Goal: Feedback & Contribution: Contribute content

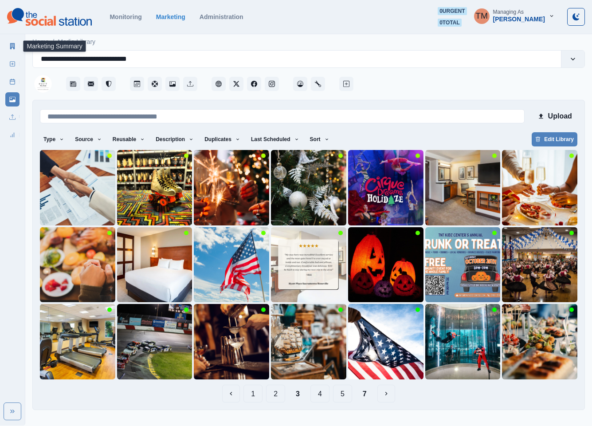
click at [16, 48] on link "Marketing Summary" at bounding box center [12, 46] width 14 height 14
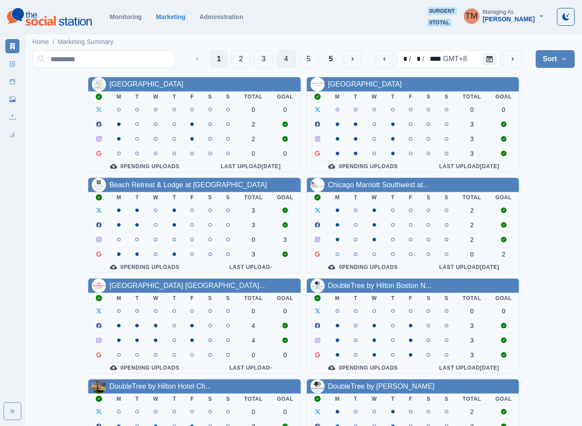
click at [289, 56] on button "4" at bounding box center [286, 59] width 19 height 18
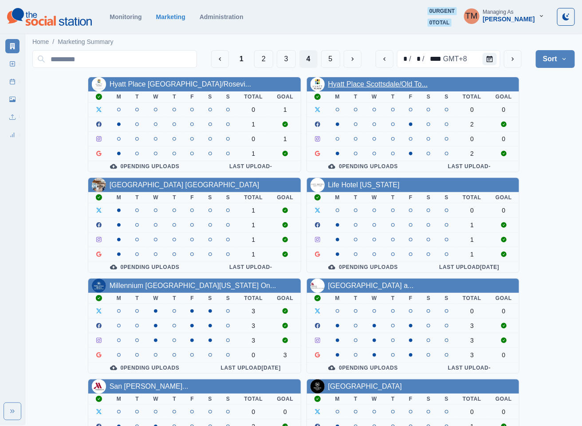
click at [393, 84] on link "Hyatt Place Scottsdale/Old To..." at bounding box center [378, 84] width 100 height 8
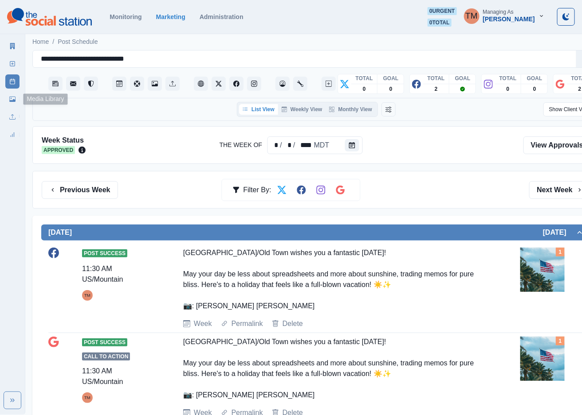
click at [9, 103] on link "Media Library" at bounding box center [12, 99] width 14 height 14
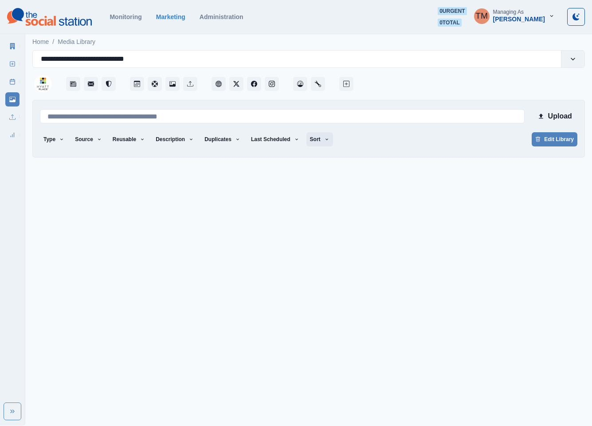
click at [324, 140] on icon "button" at bounding box center [326, 139] width 5 height 5
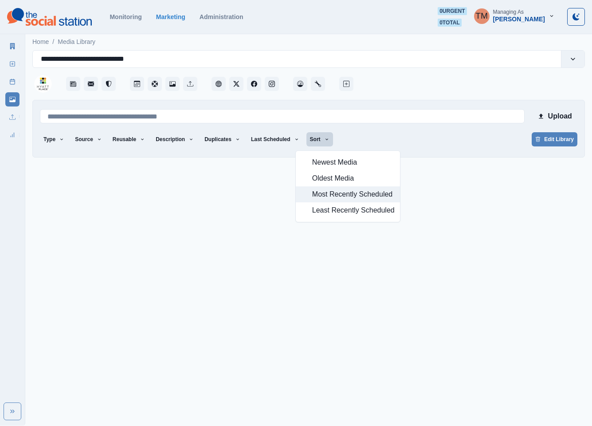
click at [327, 195] on span "Most Recently Scheduled" at bounding box center [353, 194] width 82 height 11
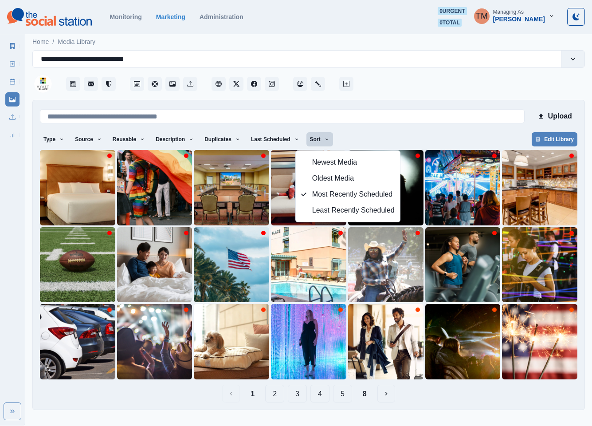
click at [362, 396] on button "8" at bounding box center [364, 393] width 18 height 18
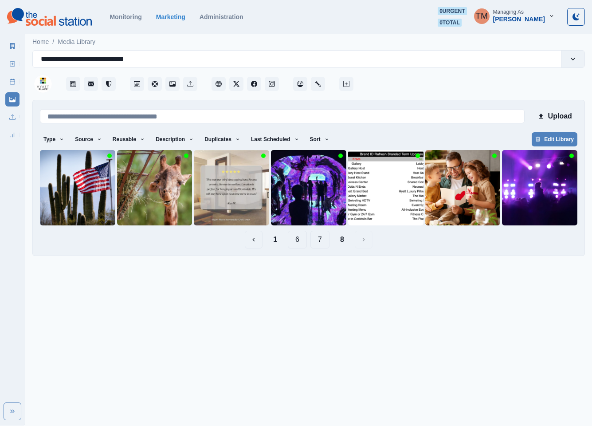
click at [321, 241] on button "7" at bounding box center [319, 239] width 19 height 18
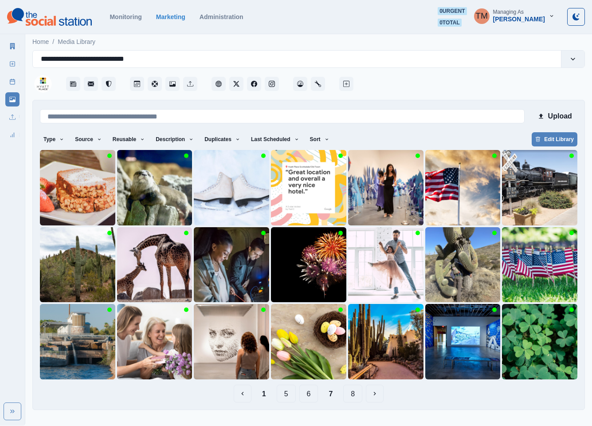
click at [304, 387] on button "6" at bounding box center [308, 393] width 19 height 18
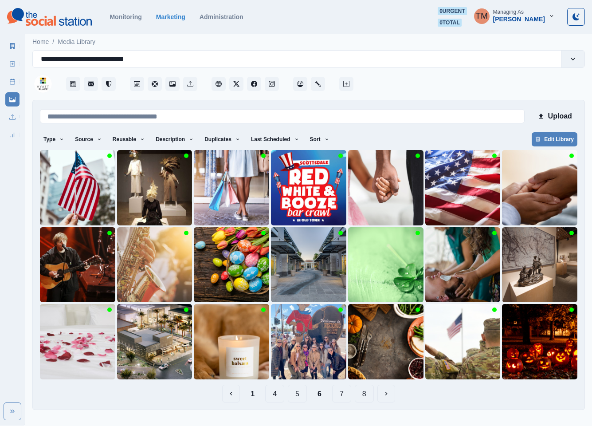
click at [294, 395] on button "5" at bounding box center [297, 393] width 19 height 18
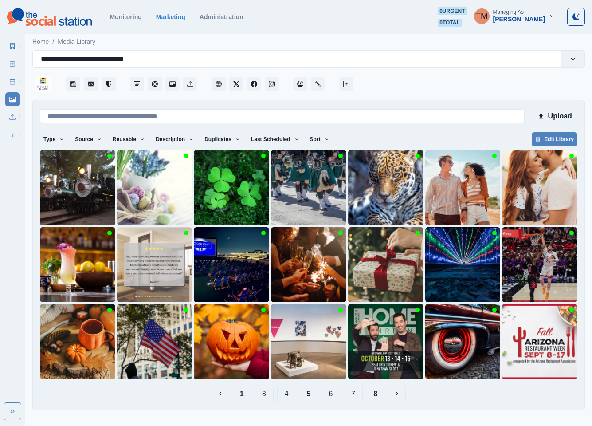
click at [289, 395] on button "4" at bounding box center [286, 393] width 19 height 18
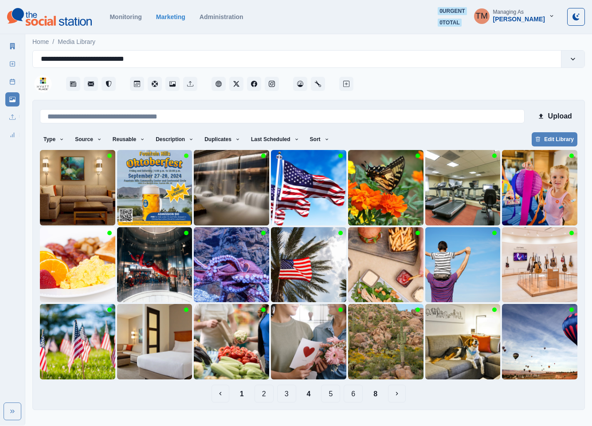
click at [243, 392] on button "1" at bounding box center [242, 393] width 18 height 18
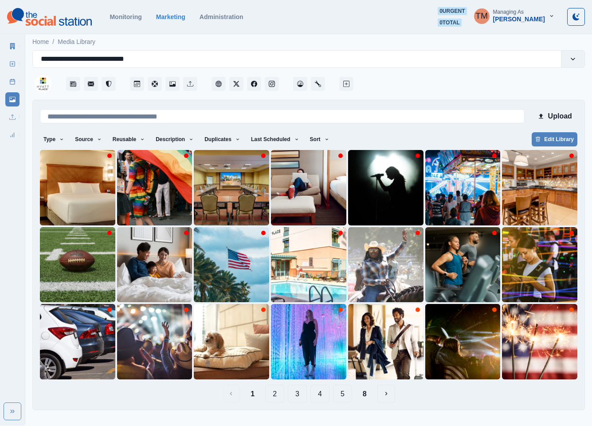
click at [275, 394] on button "2" at bounding box center [274, 393] width 19 height 18
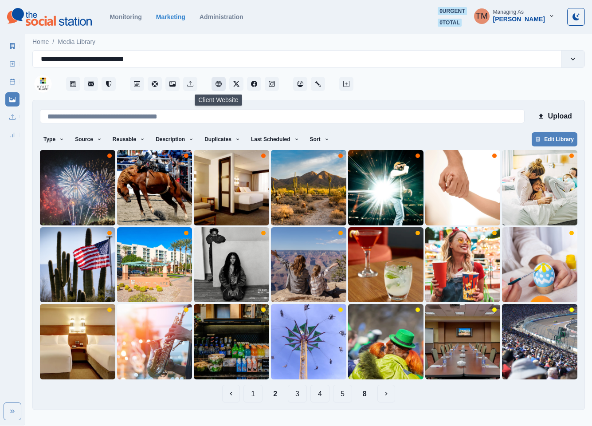
click at [213, 84] on button "Client Website" at bounding box center [218, 84] width 14 height 14
click at [254, 391] on button "1" at bounding box center [252, 393] width 19 height 18
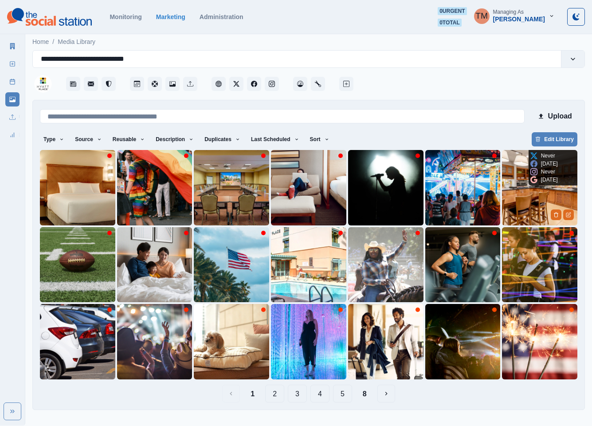
click at [519, 200] on img at bounding box center [539, 187] width 75 height 75
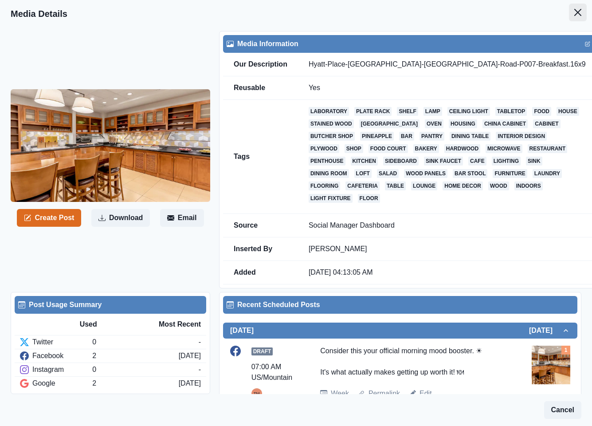
click at [569, 16] on button "Close" at bounding box center [578, 13] width 18 height 18
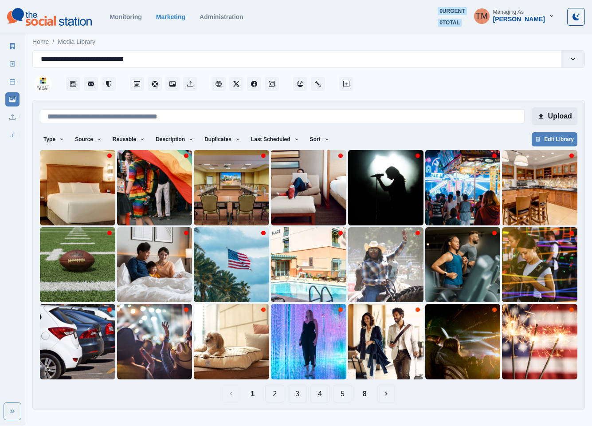
click at [556, 114] on button "Upload" at bounding box center [554, 116] width 46 height 18
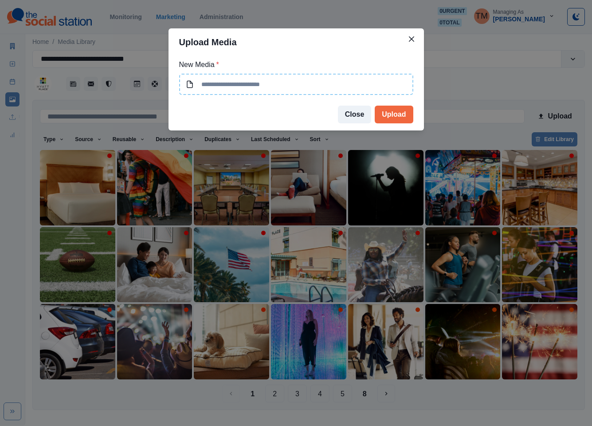
click at [245, 82] on input at bounding box center [296, 84] width 234 height 21
type input "**********"
click at [401, 115] on button "Upload" at bounding box center [394, 114] width 38 height 18
click at [358, 116] on button "Close" at bounding box center [355, 114] width 34 height 18
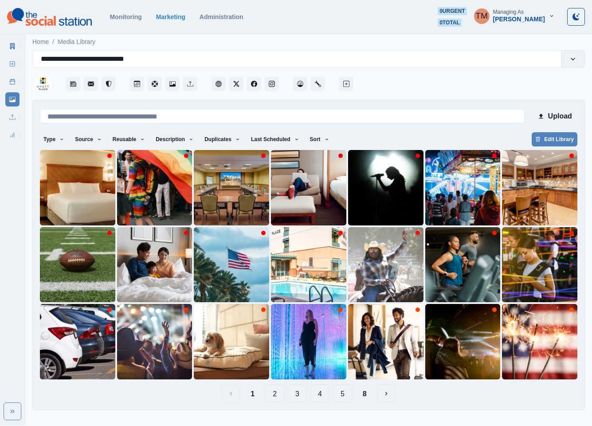
click at [370, 397] on button "8" at bounding box center [364, 393] width 18 height 18
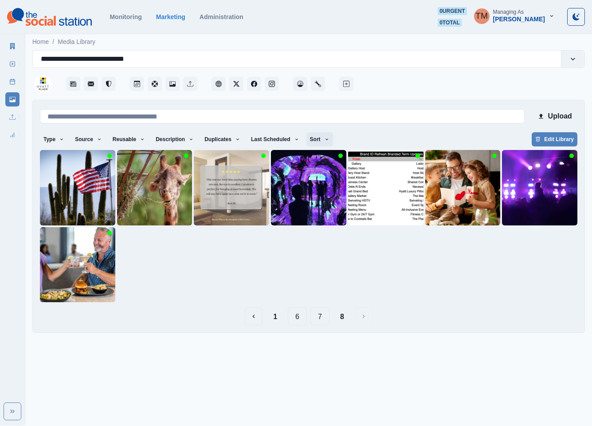
click at [316, 143] on button "Sort" at bounding box center [319, 139] width 27 height 14
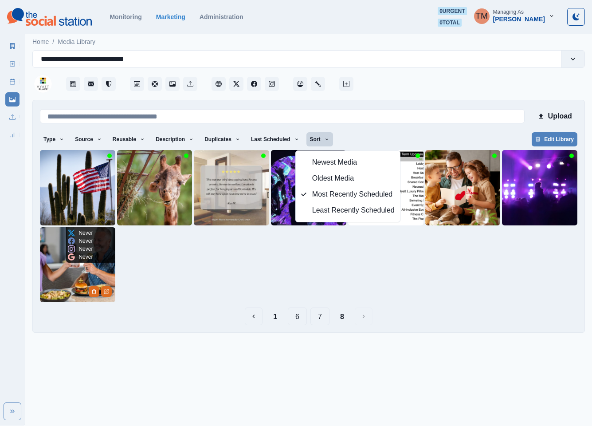
click at [58, 277] on img at bounding box center [77, 264] width 75 height 75
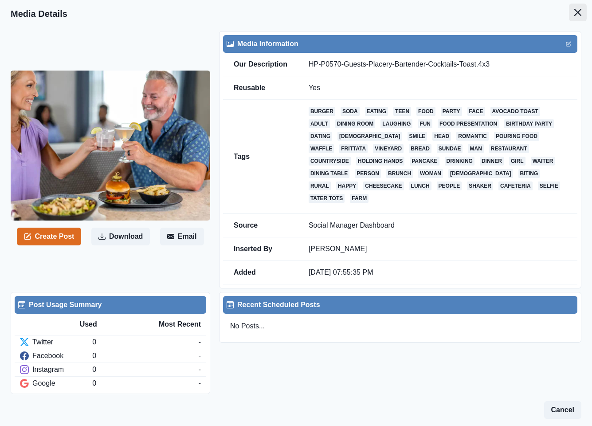
click at [574, 14] on icon "Close" at bounding box center [577, 12] width 7 height 7
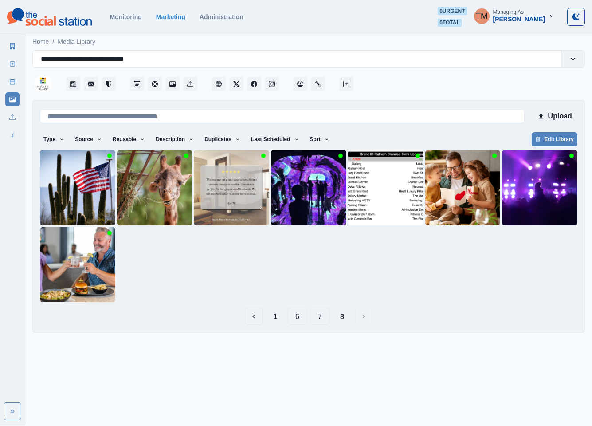
click at [318, 317] on button "7" at bounding box center [319, 316] width 19 height 18
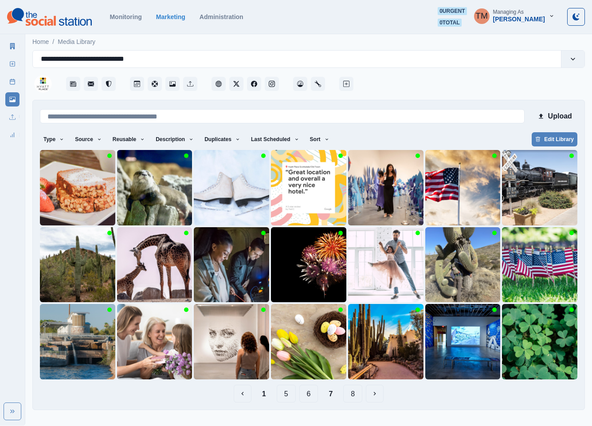
click at [308, 390] on button "6" at bounding box center [308, 393] width 19 height 18
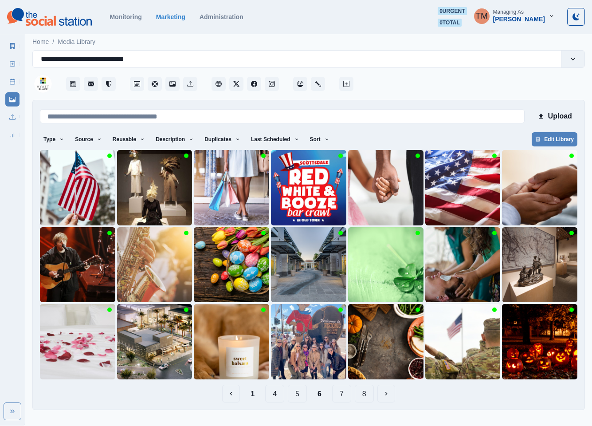
click at [298, 395] on button "5" at bounding box center [297, 393] width 19 height 18
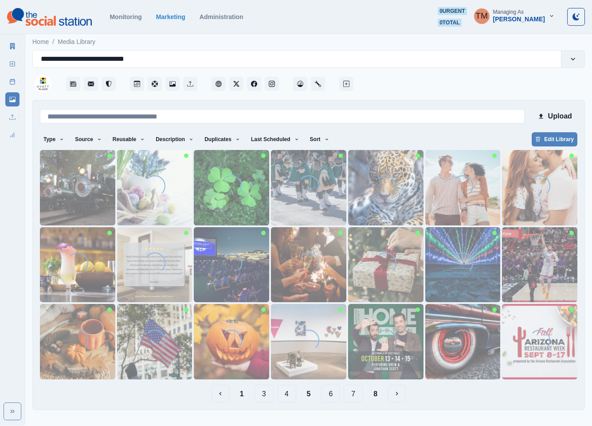
click at [289, 397] on button "4" at bounding box center [286, 393] width 19 height 18
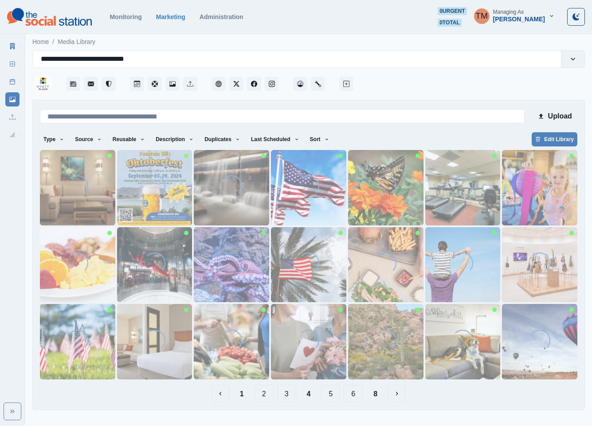
click at [283, 398] on button "3" at bounding box center [286, 393] width 19 height 18
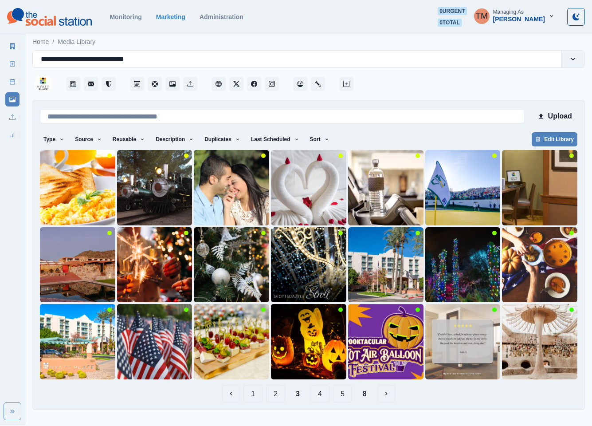
click at [275, 394] on button "2" at bounding box center [275, 393] width 19 height 18
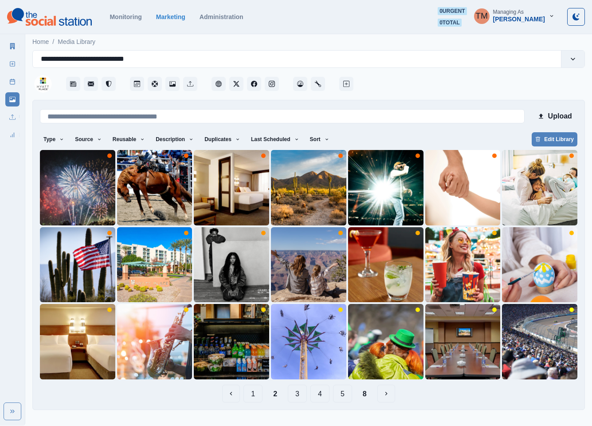
click at [253, 395] on button "1" at bounding box center [252, 393] width 19 height 18
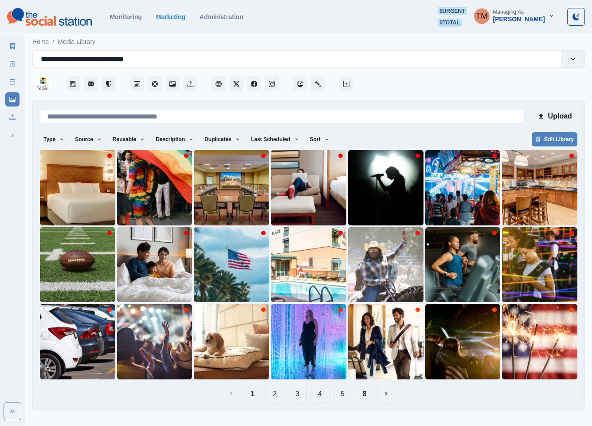
click at [278, 395] on button "2" at bounding box center [274, 393] width 19 height 18
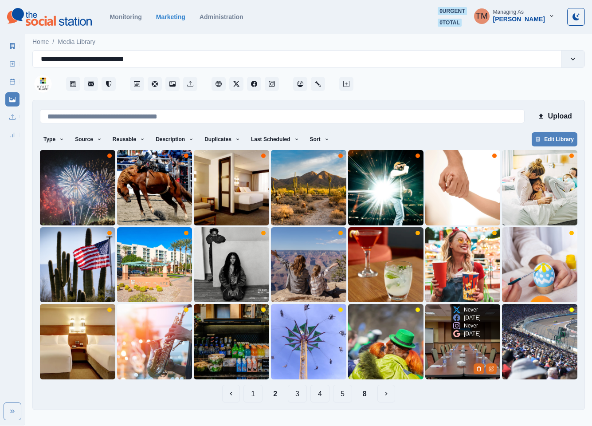
click at [443, 359] on img at bounding box center [462, 341] width 75 height 75
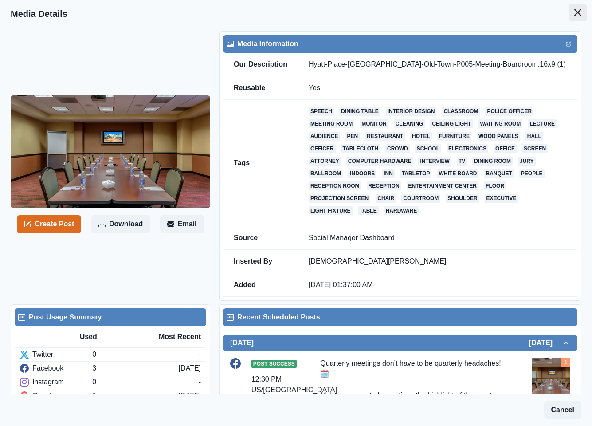
click at [574, 12] on icon "Close" at bounding box center [577, 12] width 7 height 7
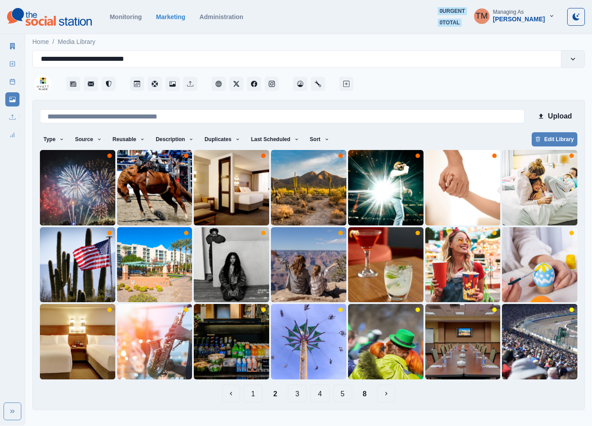
click at [258, 395] on button "1" at bounding box center [252, 393] width 19 height 18
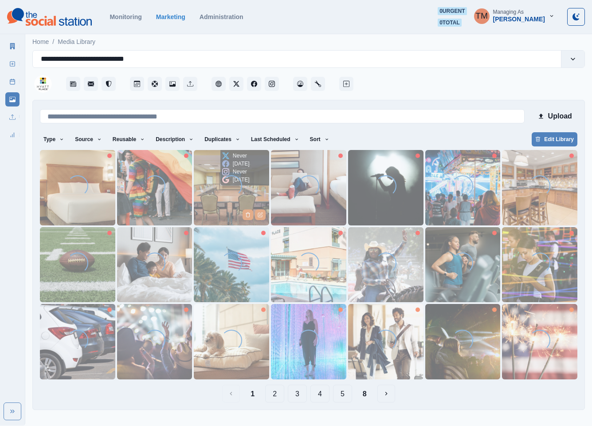
click at [215, 199] on img at bounding box center [231, 187] width 75 height 75
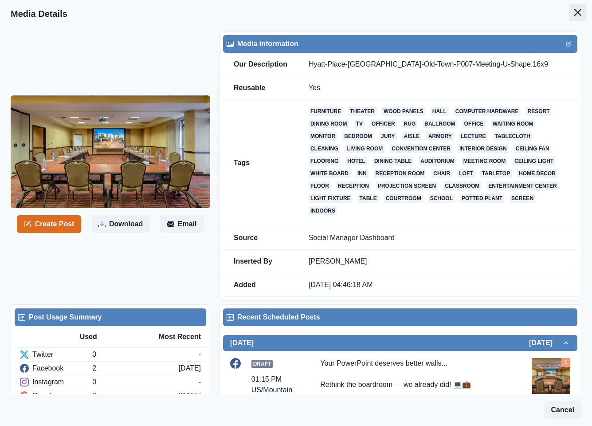
click at [574, 13] on icon "Close" at bounding box center [577, 12] width 7 height 7
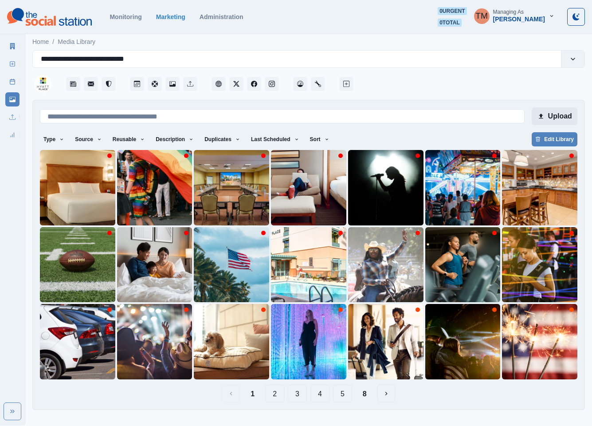
click at [556, 116] on button "Upload" at bounding box center [554, 116] width 46 height 18
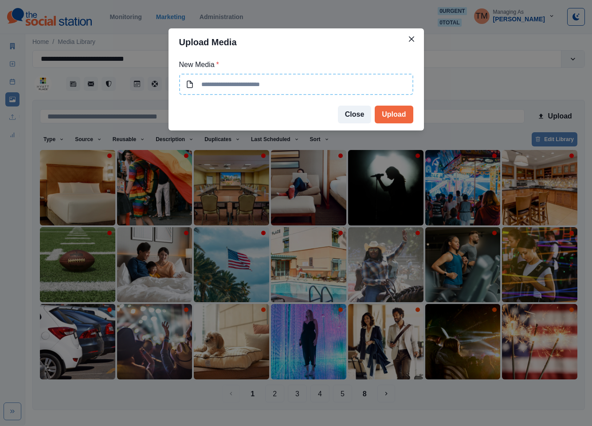
click at [321, 85] on input at bounding box center [296, 84] width 234 height 21
type input "**********"
click at [390, 117] on button "Upload" at bounding box center [394, 114] width 38 height 18
click at [356, 116] on button "Close" at bounding box center [355, 114] width 34 height 18
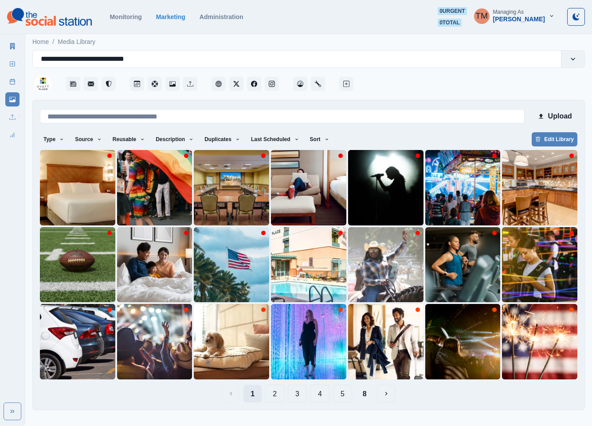
click at [253, 394] on button "1" at bounding box center [252, 393] width 18 height 18
click at [308, 137] on button "Sort" at bounding box center [319, 139] width 27 height 14
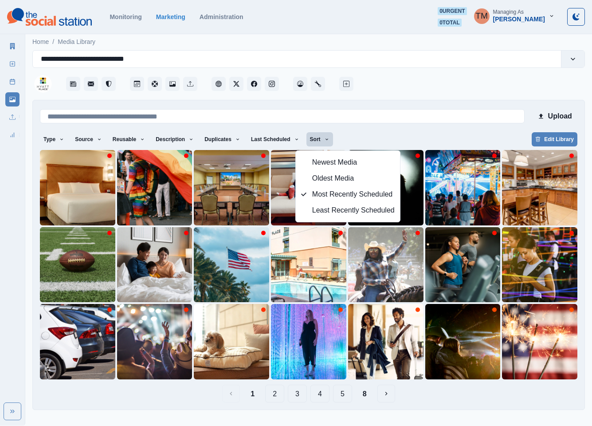
click at [387, 137] on div "Type Any Image Video Source Any Upload Social Manager Found: Instagram Found: G…" at bounding box center [308, 140] width 537 height 16
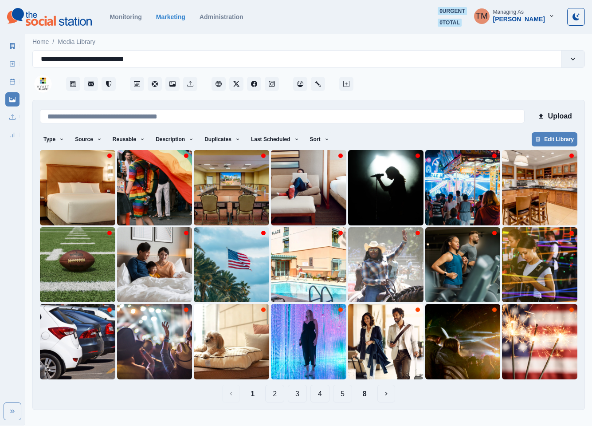
drag, startPoint x: 281, startPoint y: 391, endPoint x: 281, endPoint y: 407, distance: 16.0
click at [281, 407] on div "Upload Type Any Image Video Source Any Upload Social Manager Found: Instagram F…" at bounding box center [308, 255] width 552 height 310
click at [278, 395] on button "2" at bounding box center [274, 393] width 19 height 18
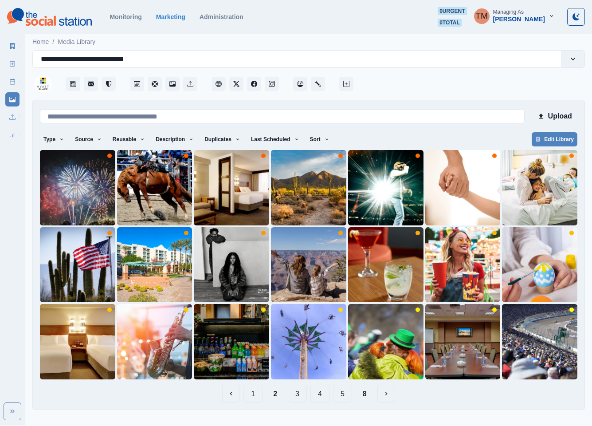
click at [297, 395] on button "3" at bounding box center [297, 393] width 19 height 18
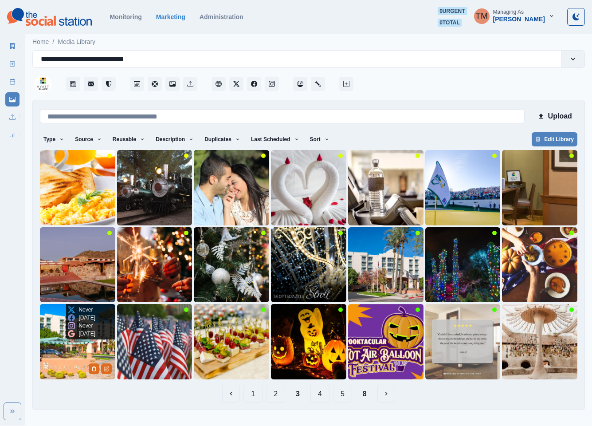
click at [65, 358] on img at bounding box center [77, 341] width 75 height 75
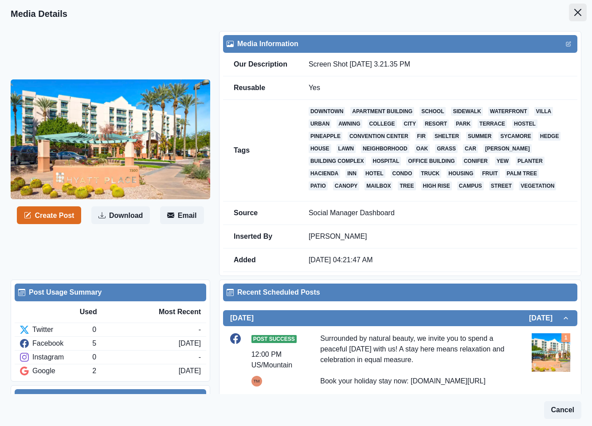
click at [574, 12] on icon "Close" at bounding box center [577, 12] width 7 height 7
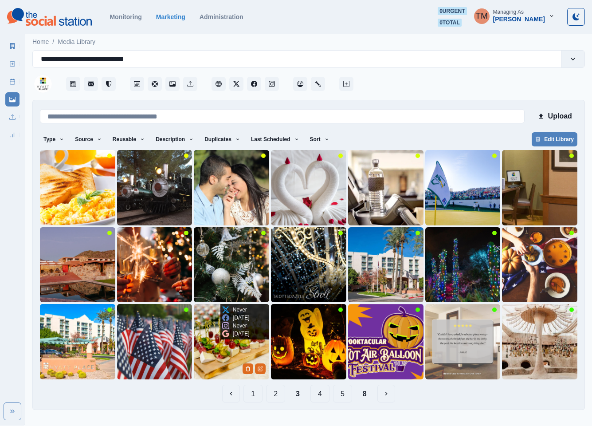
click at [219, 350] on img at bounding box center [231, 341] width 75 height 75
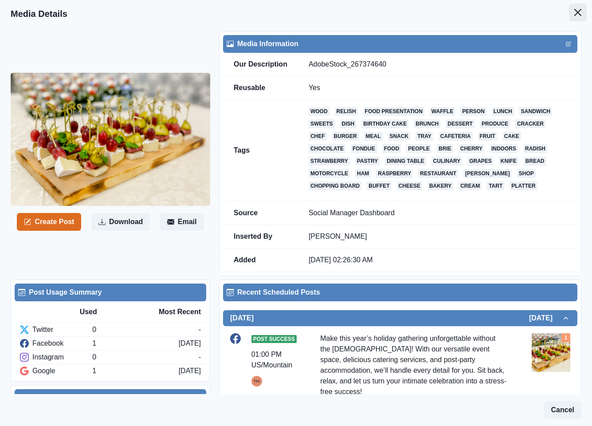
click at [571, 13] on button "Close" at bounding box center [578, 13] width 18 height 18
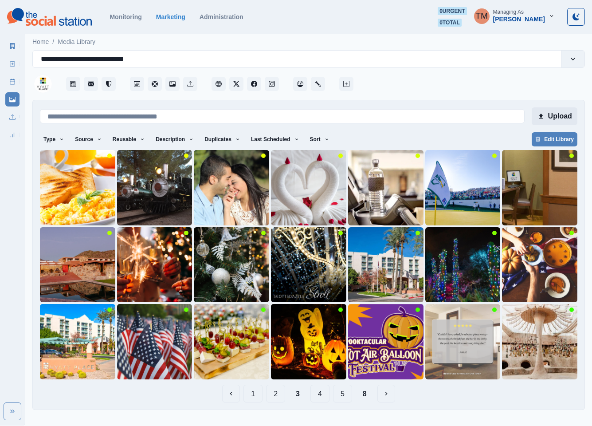
click at [560, 115] on button "Upload" at bounding box center [554, 116] width 46 height 18
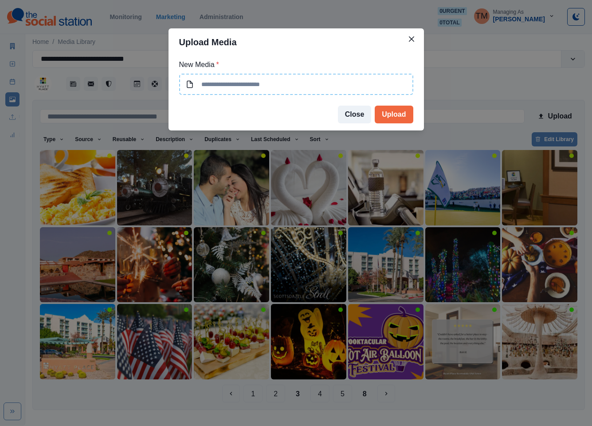
type input "**********"
click at [396, 112] on button "Upload" at bounding box center [394, 114] width 38 height 18
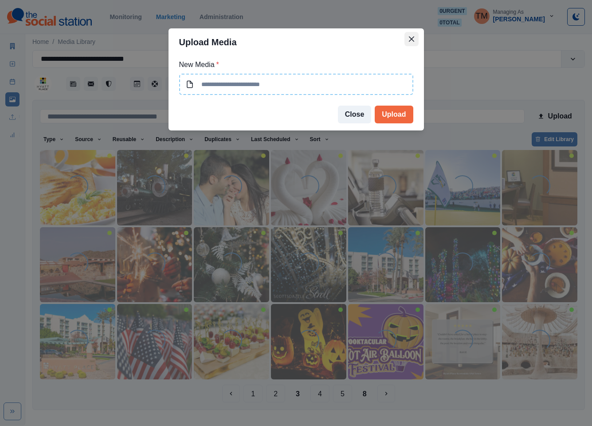
click at [410, 41] on icon "Close" at bounding box center [411, 38] width 5 height 5
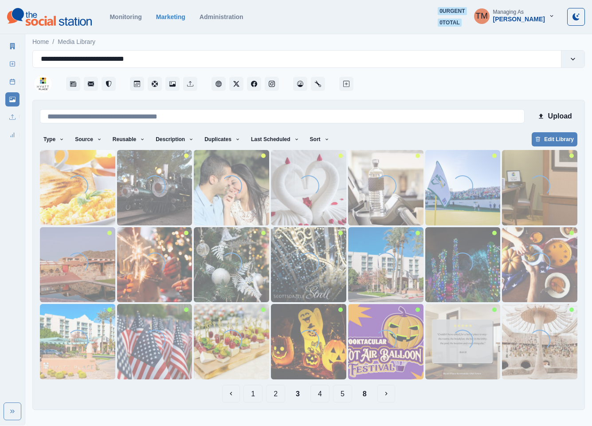
click at [254, 394] on button "1" at bounding box center [252, 393] width 19 height 18
click at [309, 141] on button "Sort" at bounding box center [319, 139] width 27 height 14
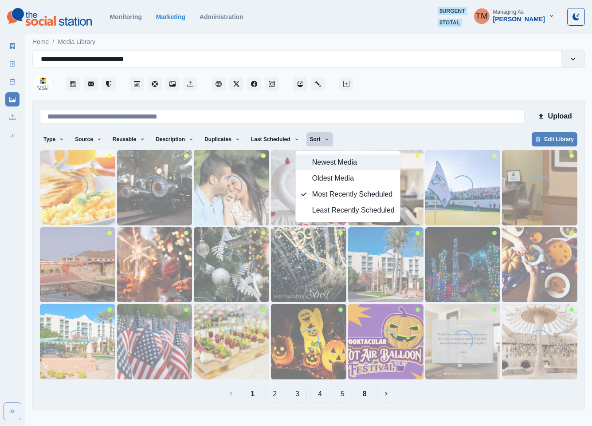
click at [340, 165] on span "Newest Media" at bounding box center [353, 162] width 82 height 11
click at [430, 138] on div "Type Any Image Video Source Any Upload Social Manager Found: Instagram Found: G…" at bounding box center [308, 140] width 537 height 16
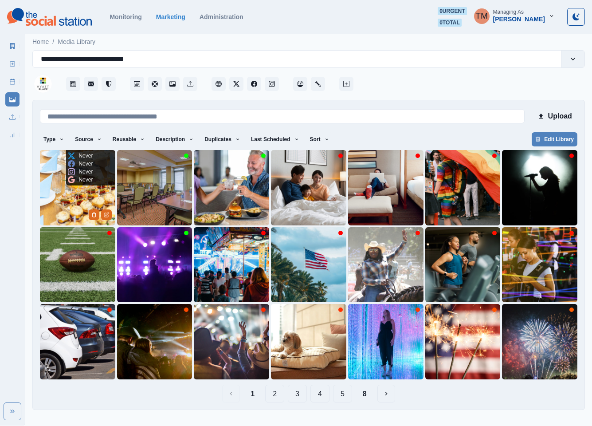
click at [62, 201] on img at bounding box center [77, 187] width 75 height 75
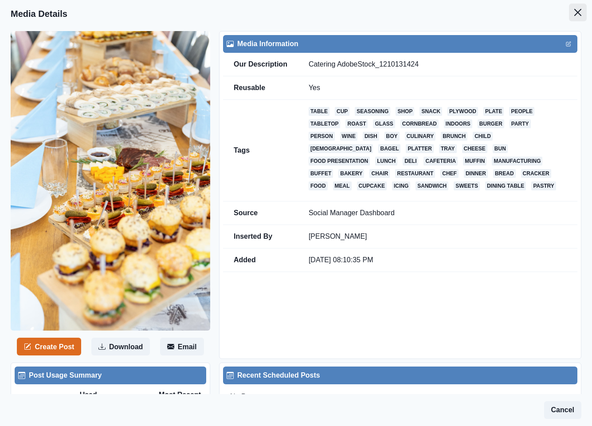
click at [569, 14] on button "Close" at bounding box center [578, 13] width 18 height 18
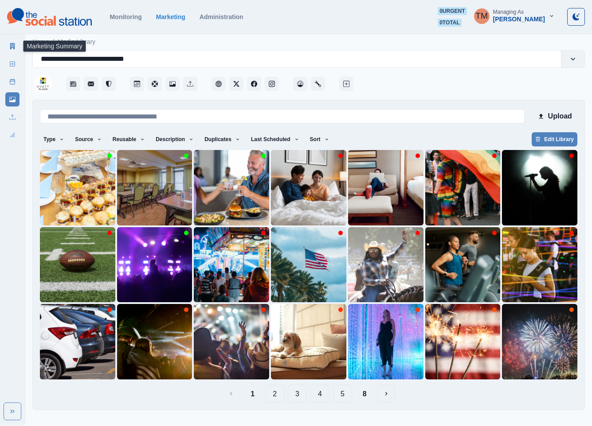
click at [12, 49] on link "Marketing Summary" at bounding box center [12, 46] width 14 height 14
